Goal: Information Seeking & Learning: Learn about a topic

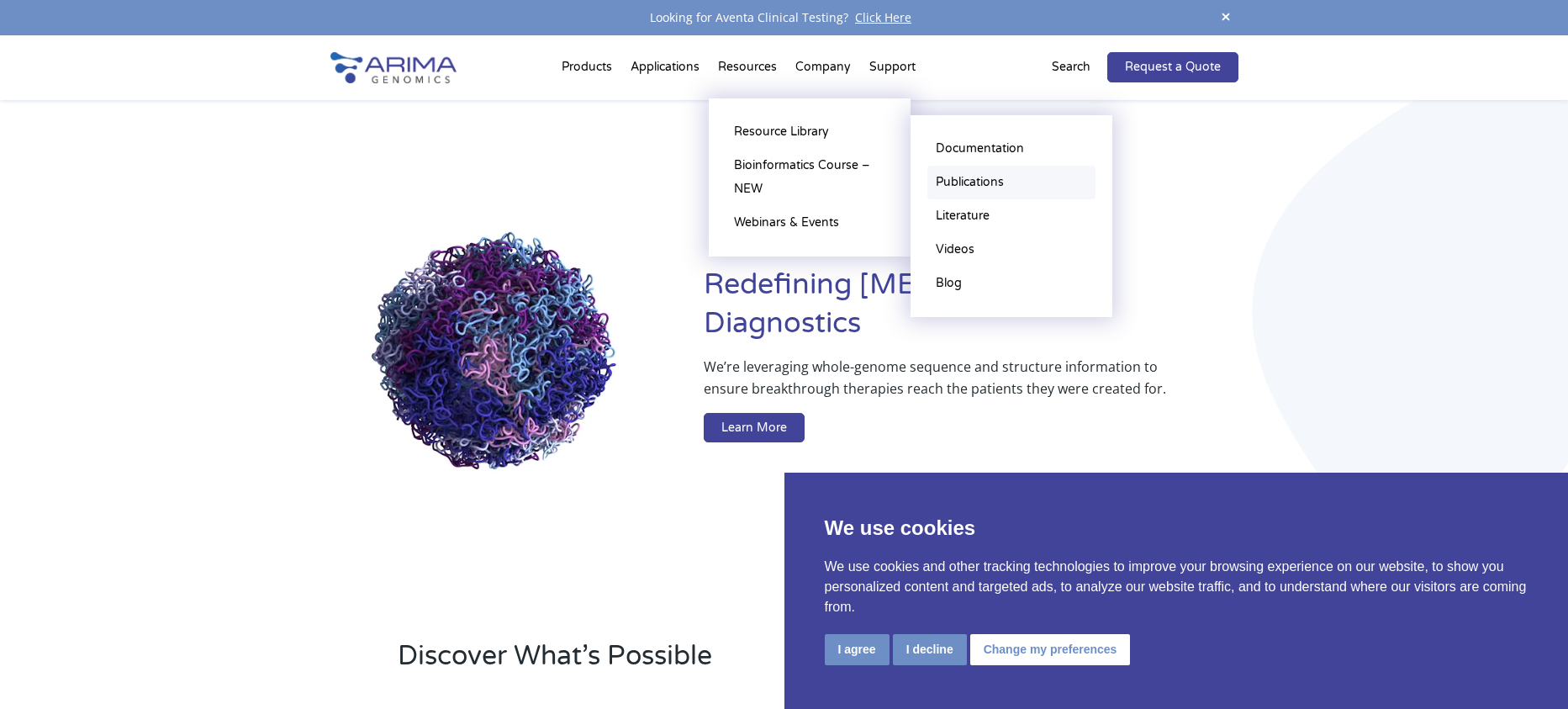
click at [965, 184] on link "Publications" at bounding box center [1011, 183] width 168 height 34
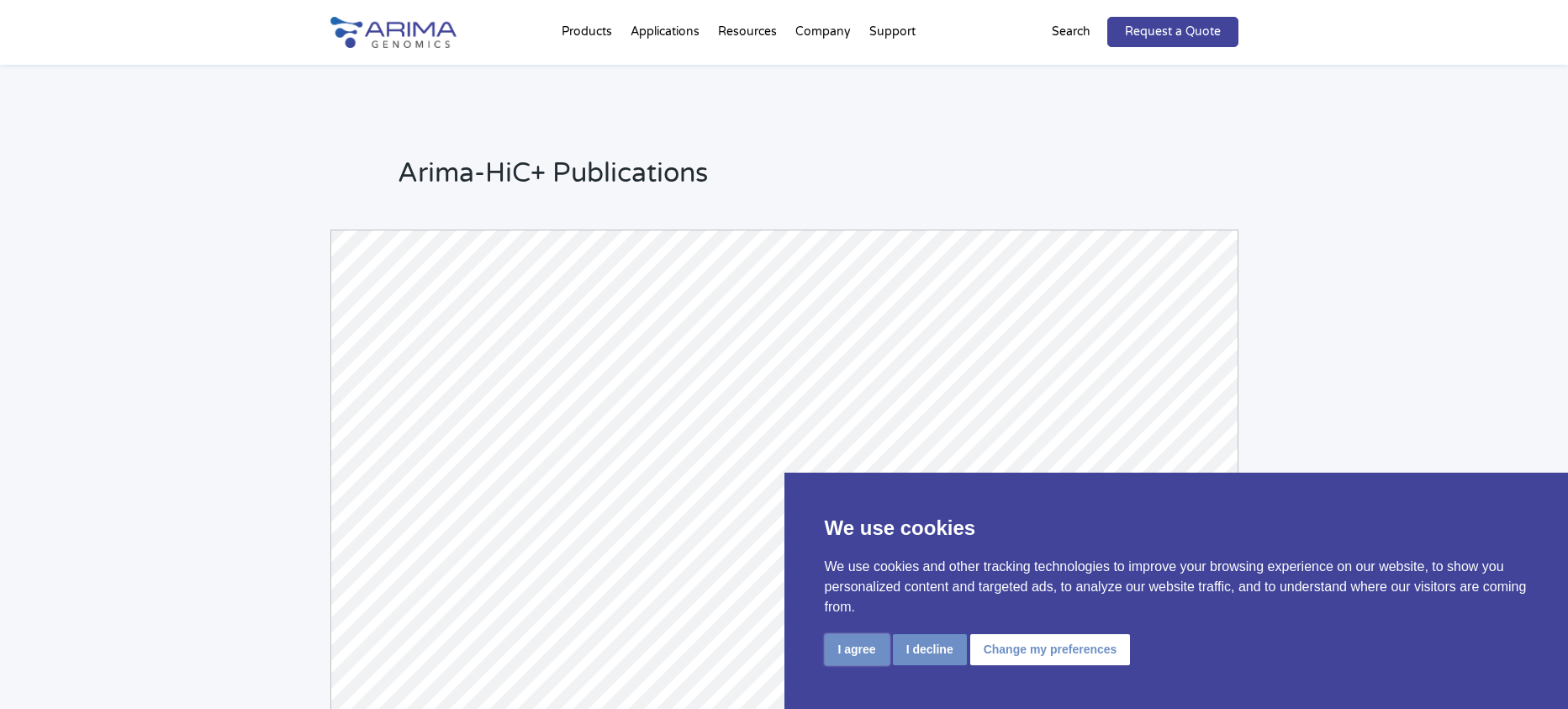
click at [853, 647] on button "I agree" at bounding box center [857, 649] width 65 height 31
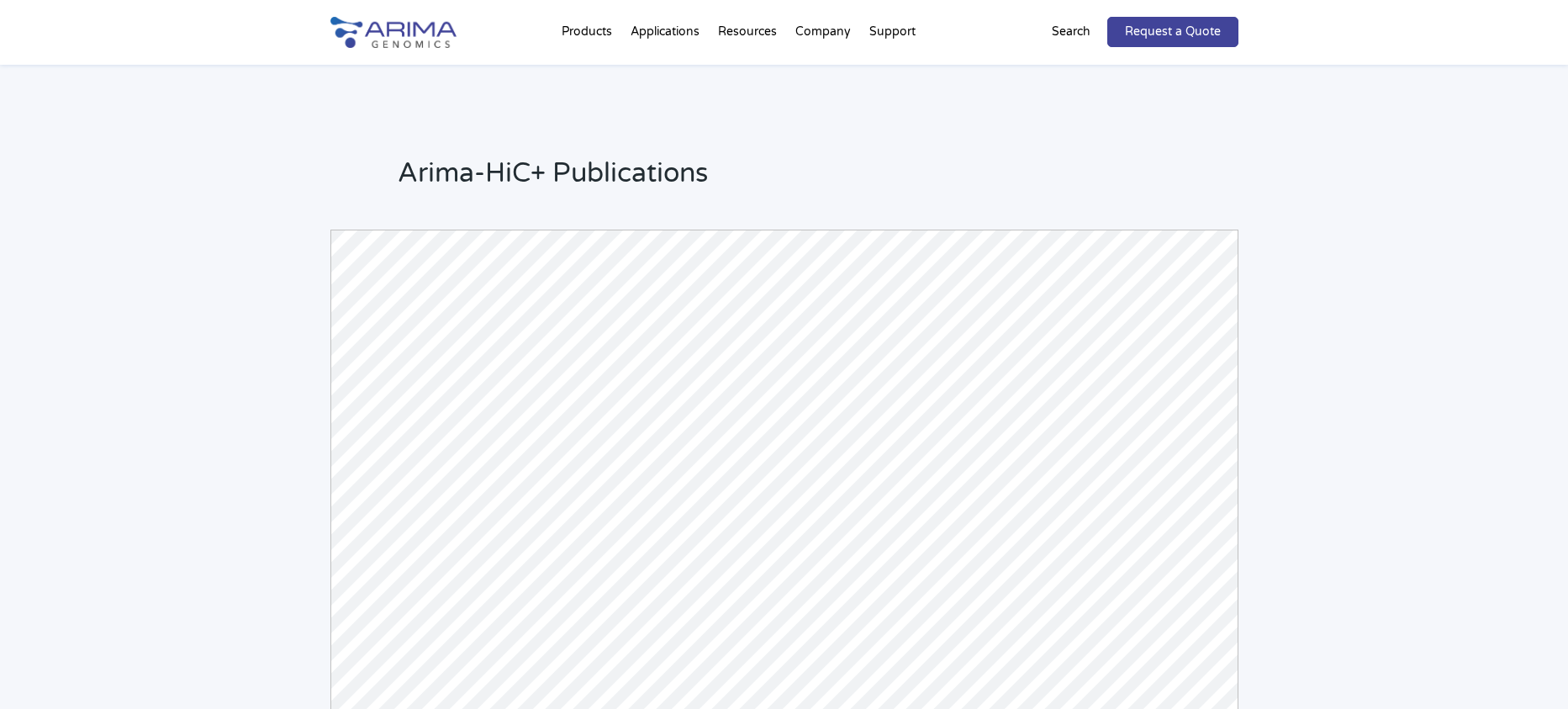
click at [1056, 31] on p "Search" at bounding box center [1071, 32] width 39 height 22
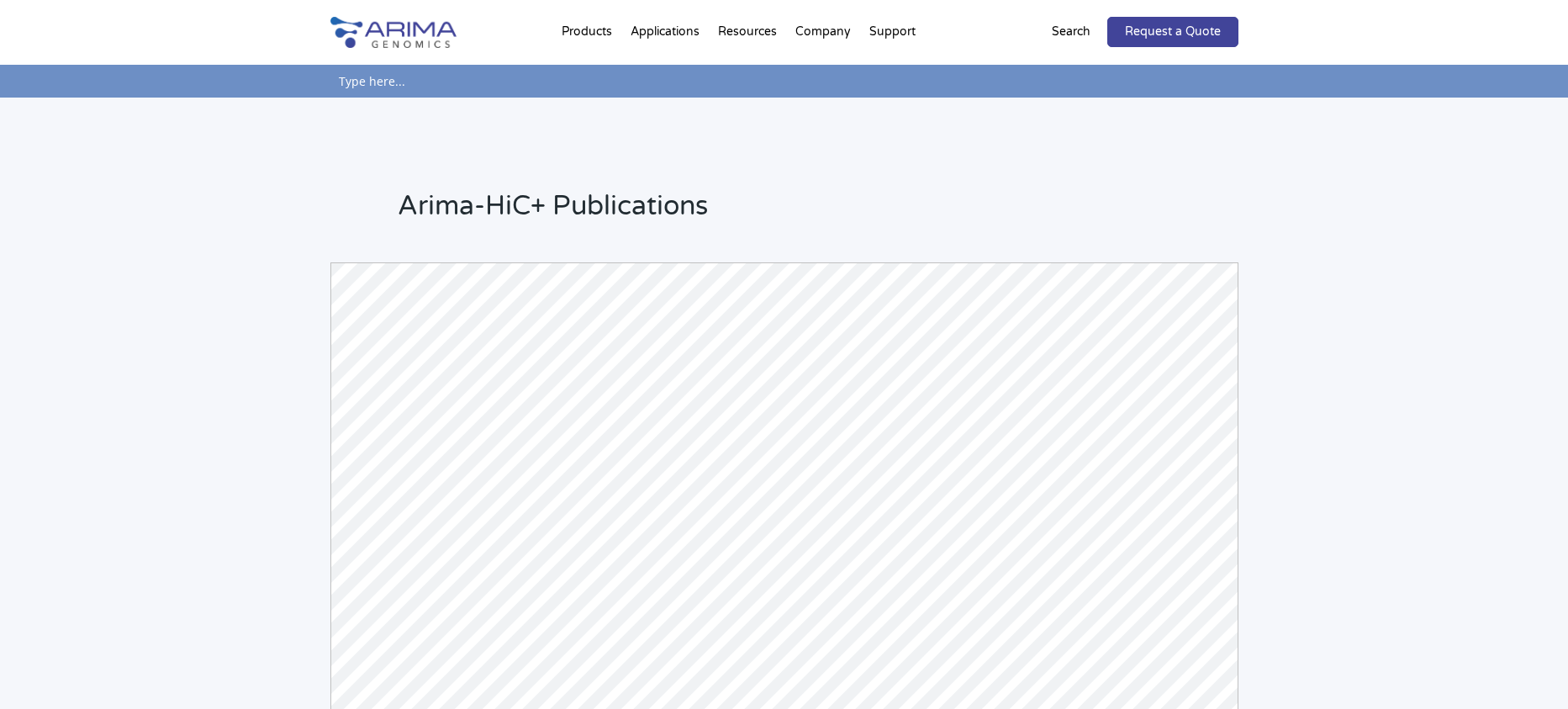
click at [1013, 27] on div "Request a Quote Search" at bounding box center [1102, 32] width 272 height 31
click at [1073, 31] on p "Search" at bounding box center [1071, 32] width 39 height 22
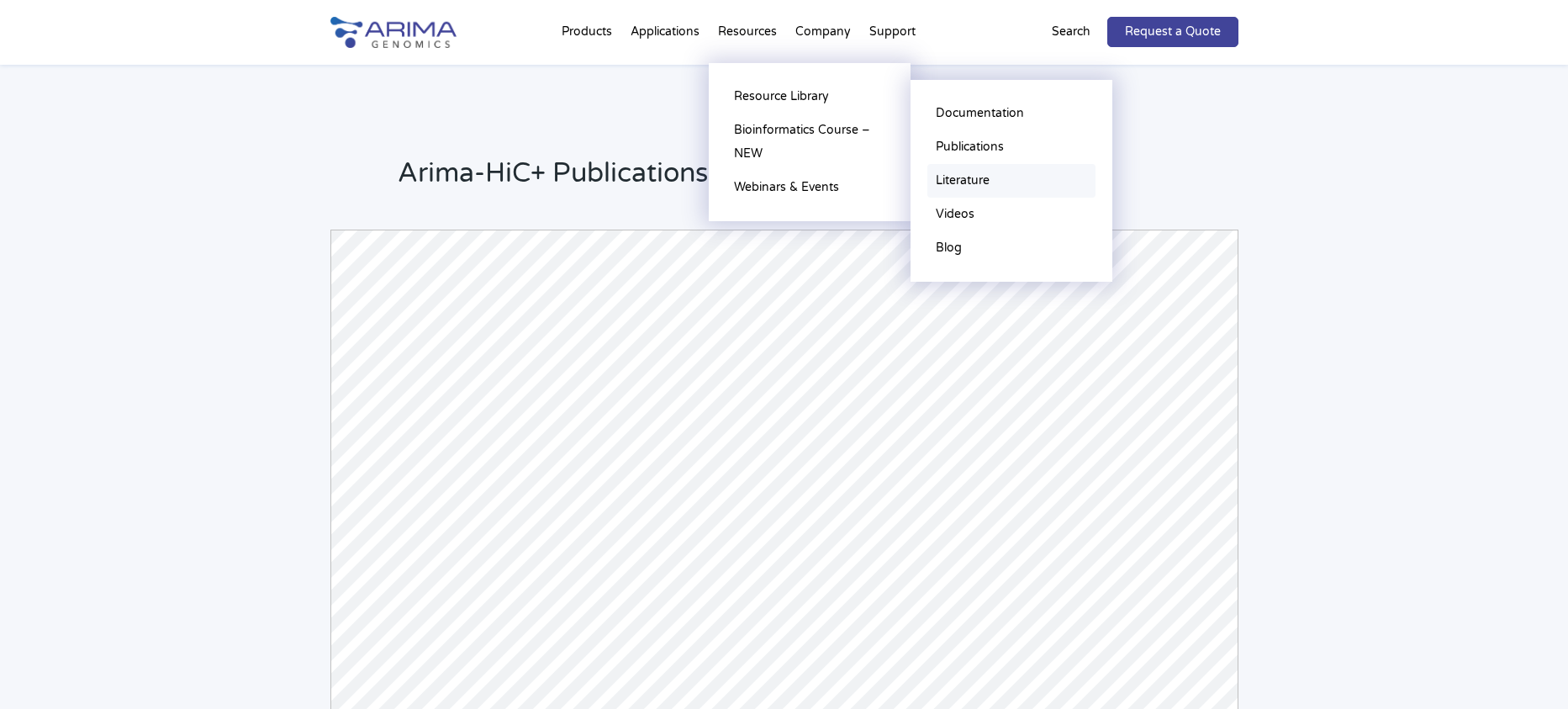
click at [970, 177] on link "Literature" at bounding box center [1011, 181] width 168 height 34
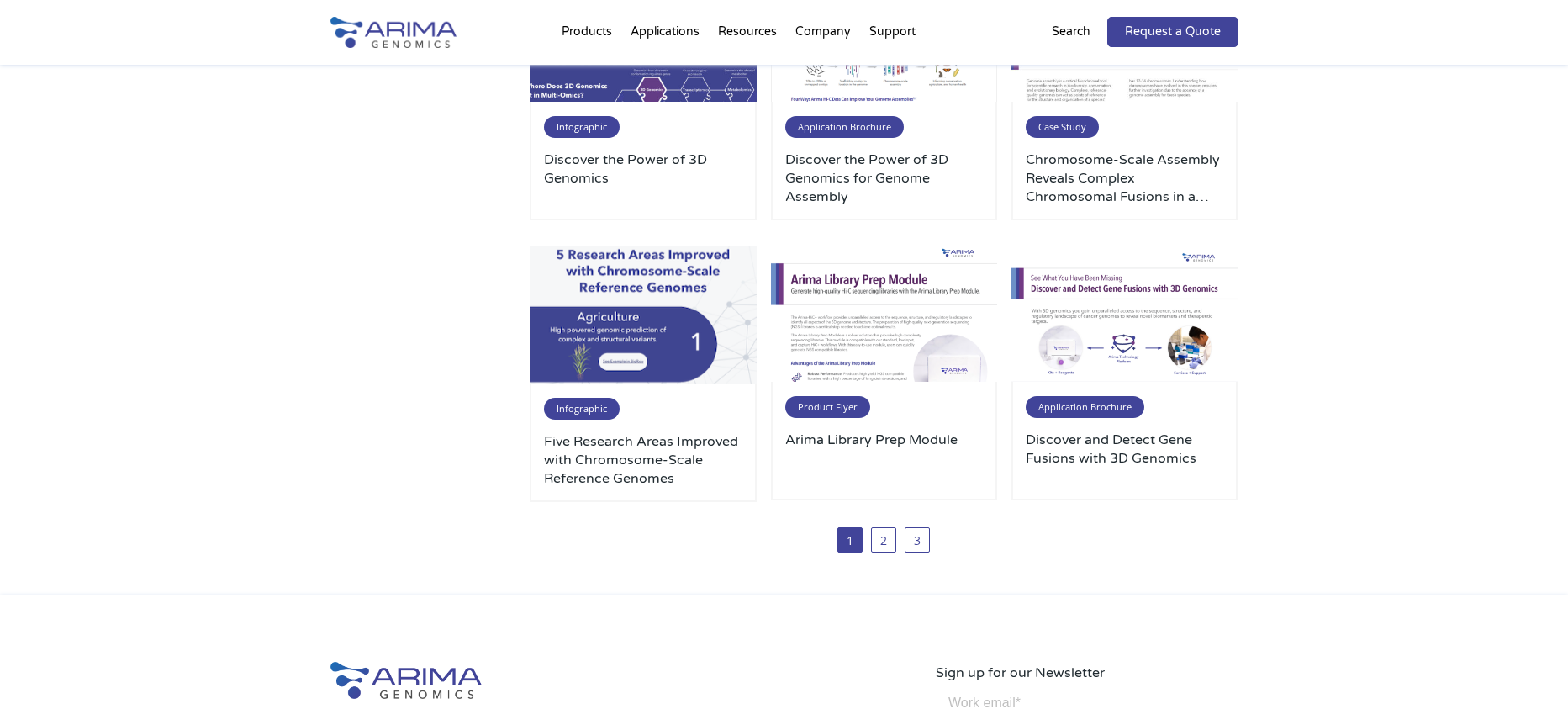
scroll to position [875, 0]
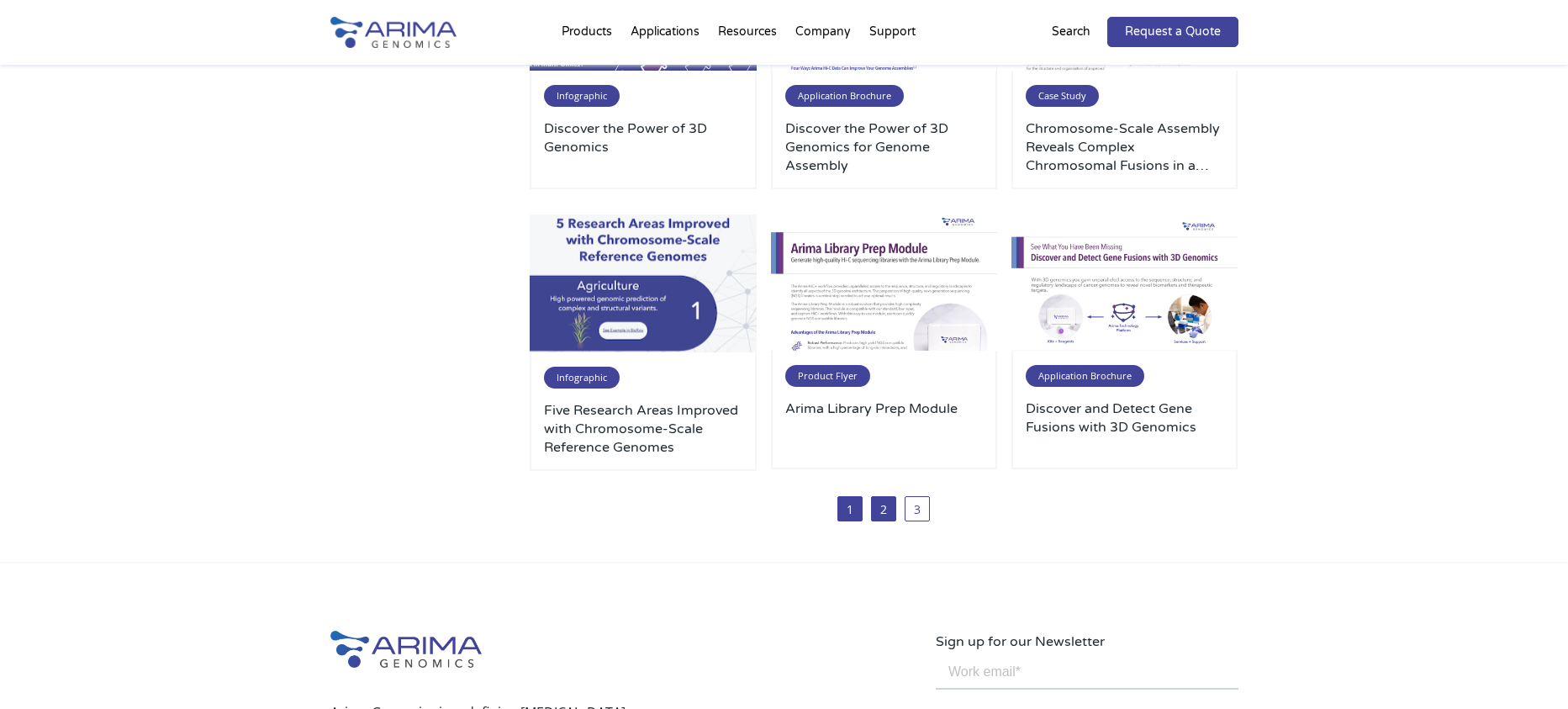
click at [887, 510] on link "2" at bounding box center [884, 509] width 25 height 26
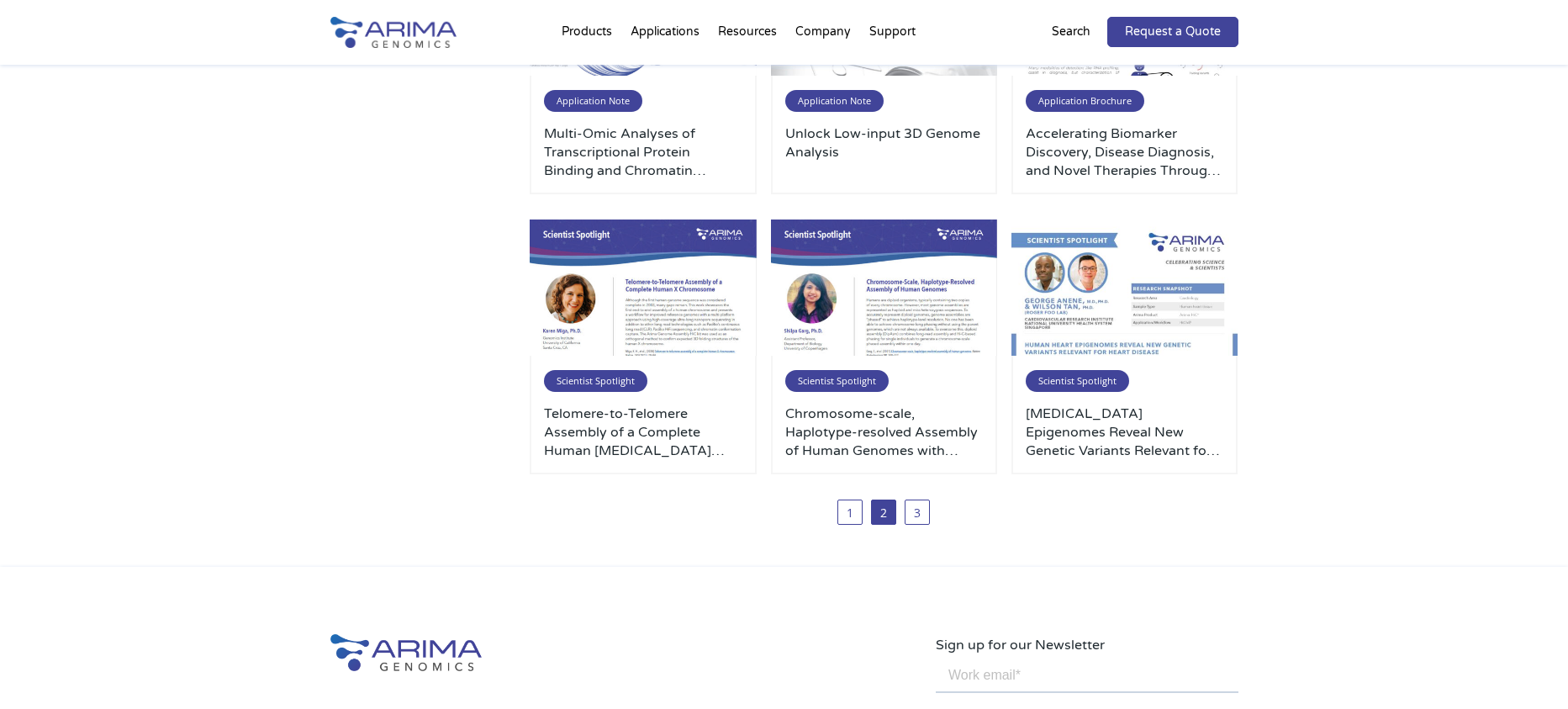
scroll to position [875, 0]
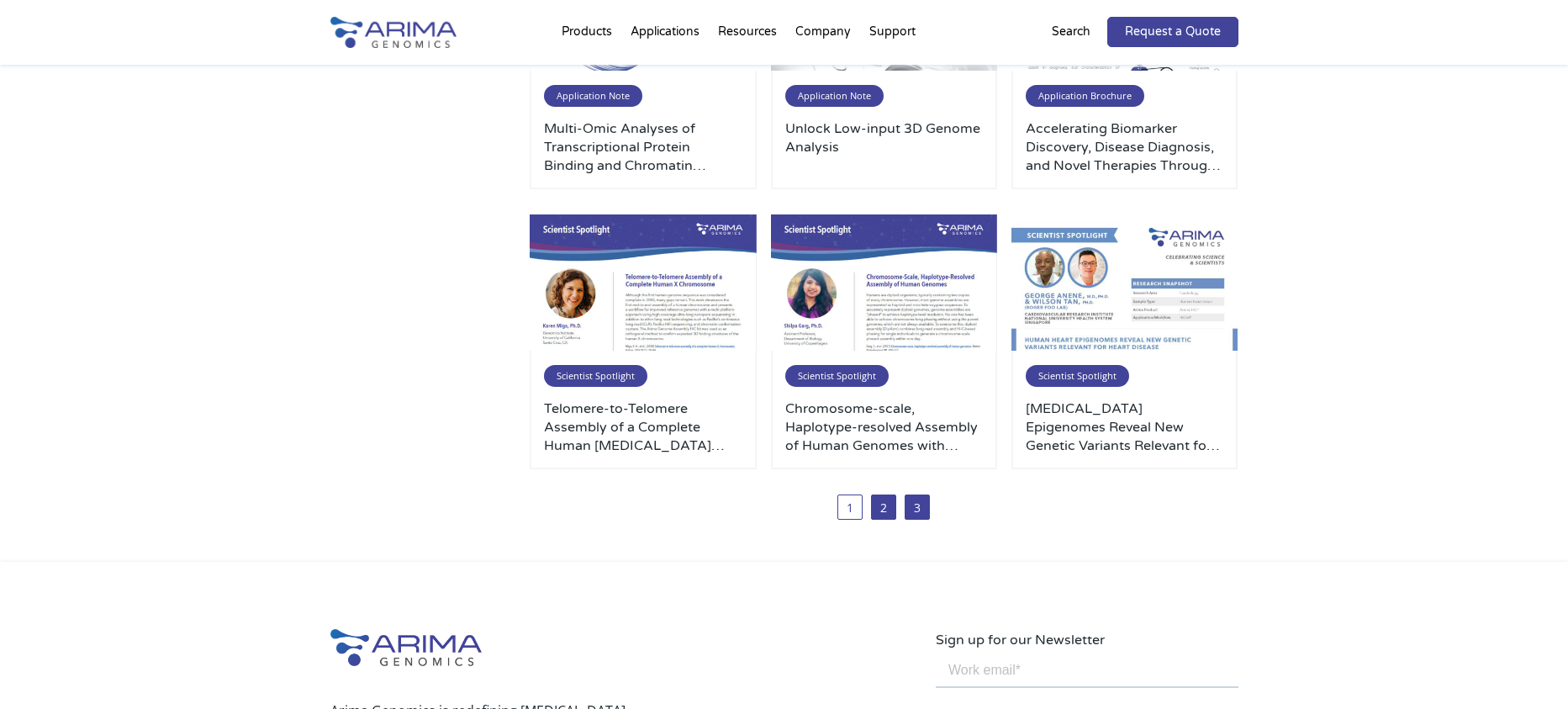
click at [924, 514] on link "3" at bounding box center [917, 508] width 25 height 26
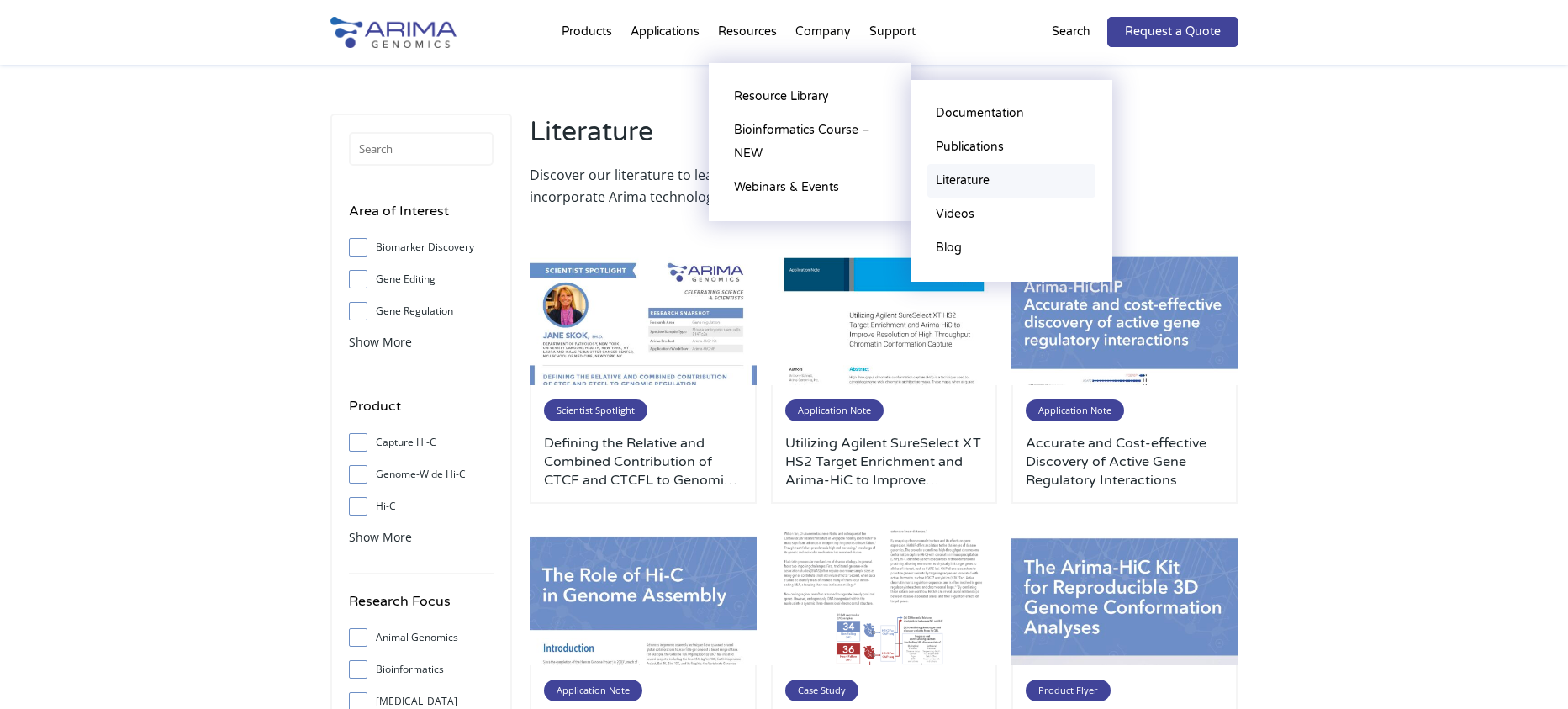
click at [973, 179] on link "Literature" at bounding box center [1011, 181] width 168 height 34
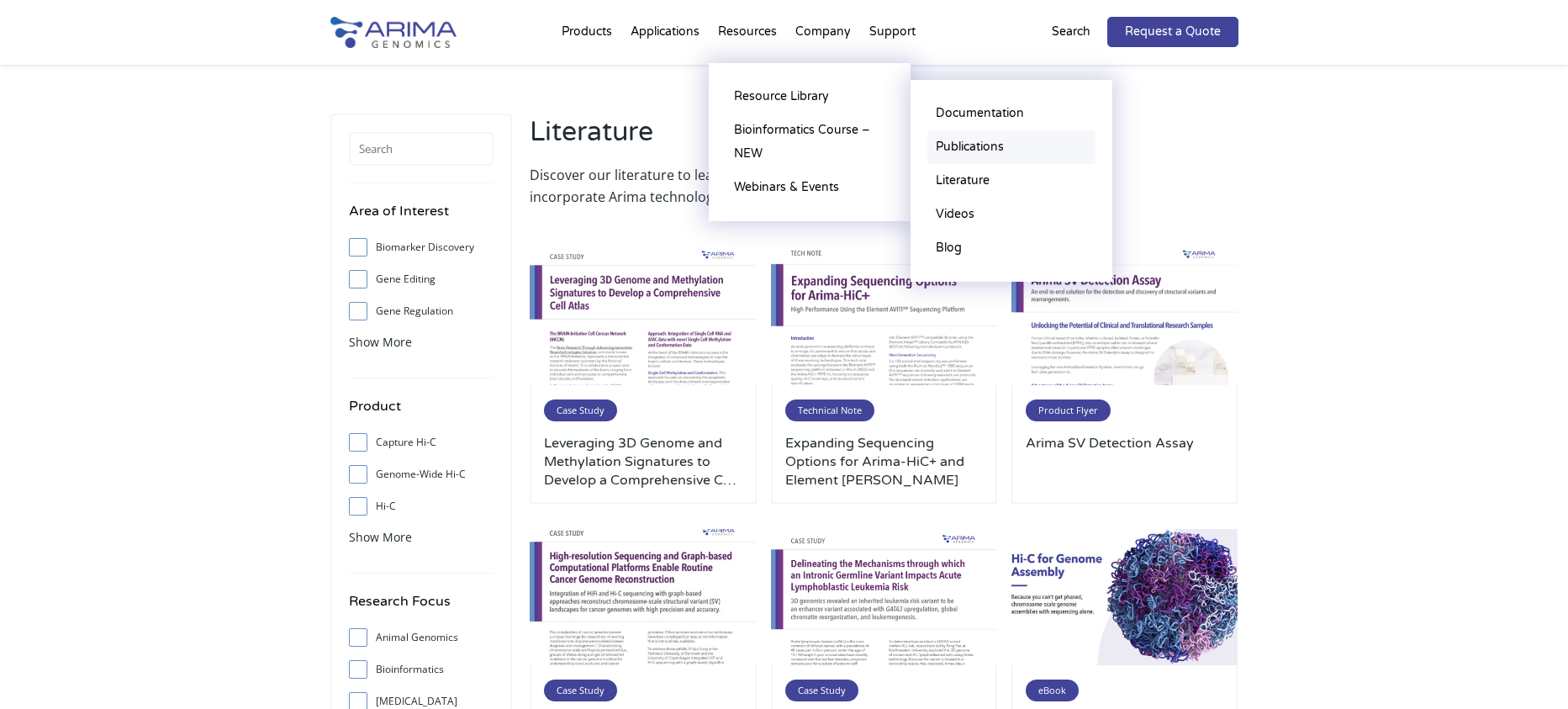
click at [986, 148] on link "Publications" at bounding box center [1011, 147] width 168 height 34
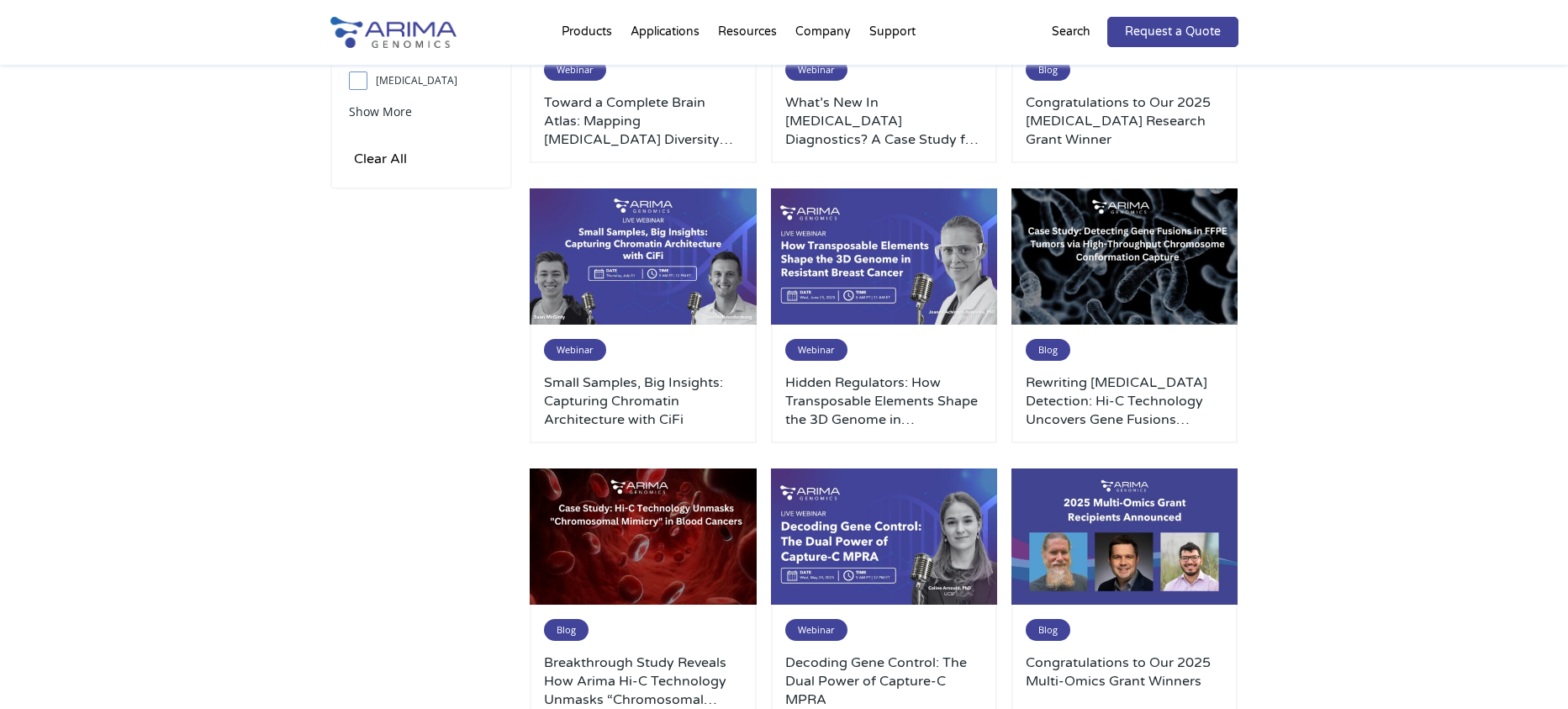
scroll to position [672, 0]
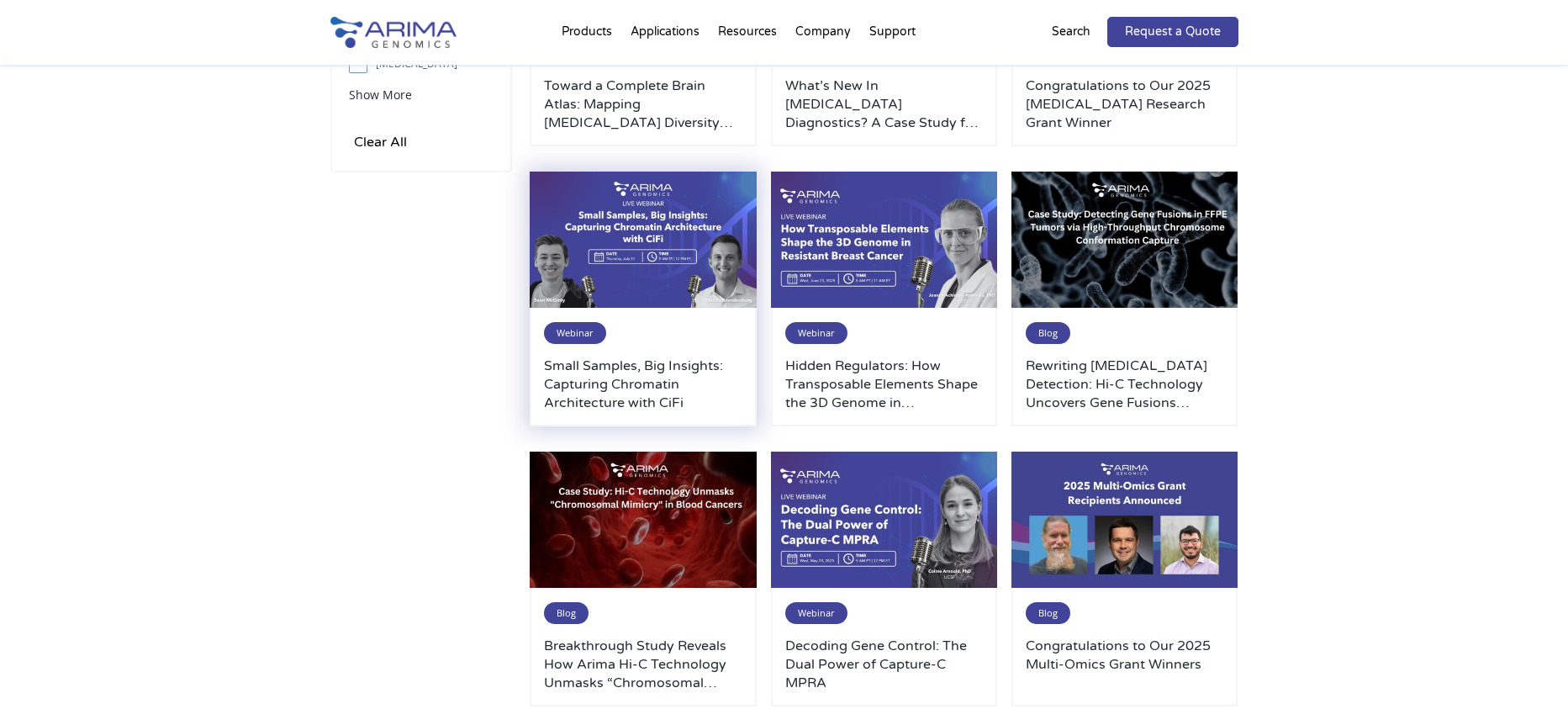
click at [636, 207] on img at bounding box center [642, 240] width 227 height 136
